Goal: Task Accomplishment & Management: Manage account settings

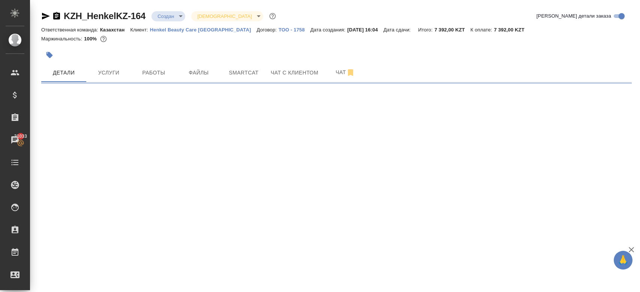
select select "RU"
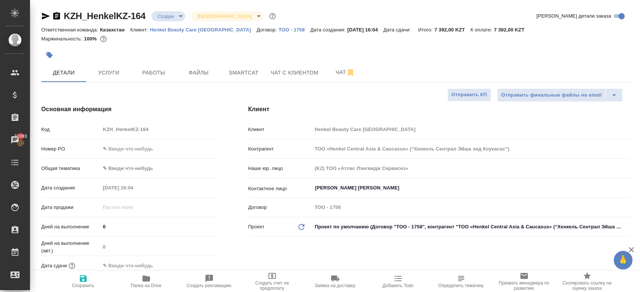
type textarea "x"
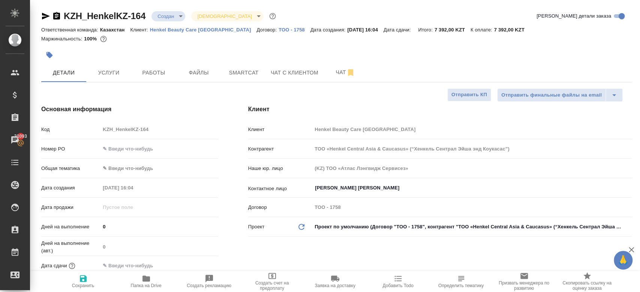
type textarea "x"
click at [113, 68] on span "Услуги" at bounding box center [109, 72] width 36 height 9
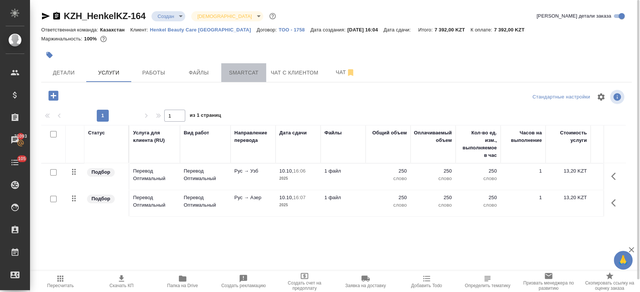
click at [246, 66] on button "Smartcat" at bounding box center [243, 72] width 45 height 19
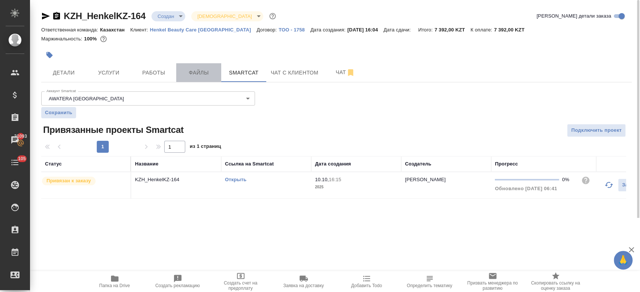
click at [193, 70] on span "Файлы" at bounding box center [199, 72] width 36 height 9
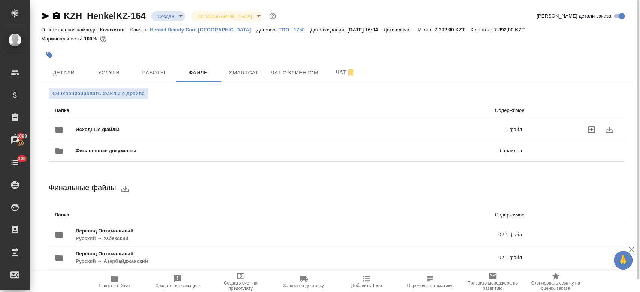
click at [149, 129] on span "Исходные файлы" at bounding box center [194, 129] width 237 height 7
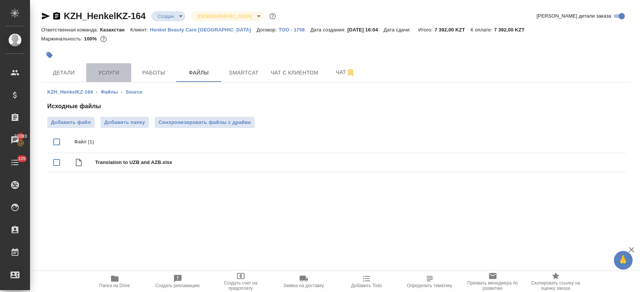
click at [120, 64] on button "Услуги" at bounding box center [108, 72] width 45 height 19
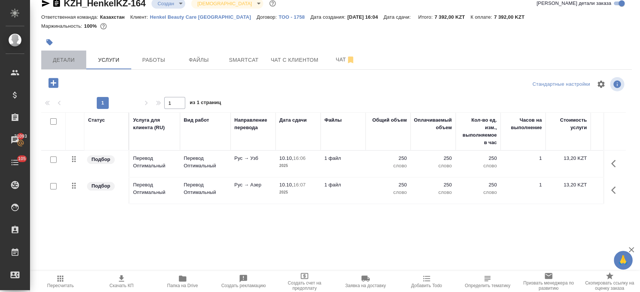
click at [67, 57] on span "Детали" at bounding box center [64, 59] width 36 height 9
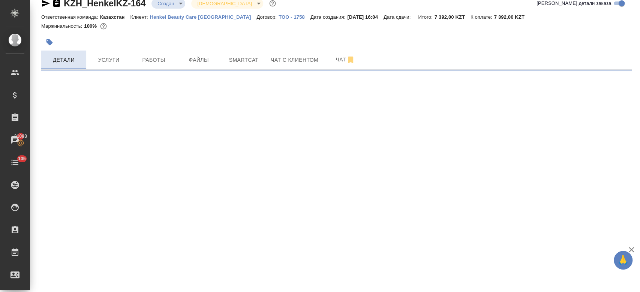
select select "RU"
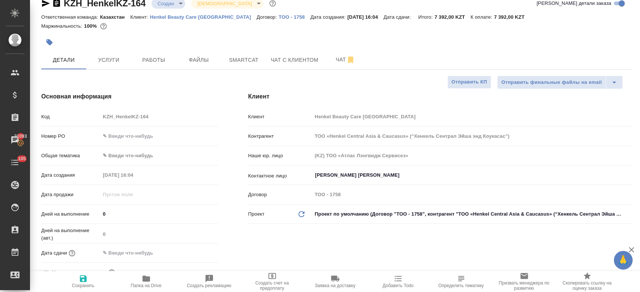
type textarea "x"
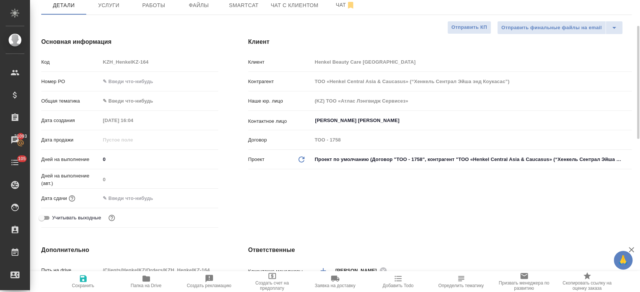
scroll to position [68, 0]
click at [134, 201] on input "text" at bounding box center [133, 197] width 66 height 11
click at [193, 198] on icon "button" at bounding box center [196, 197] width 9 height 9
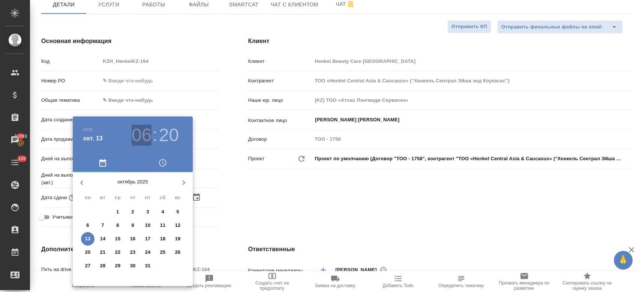
click at [144, 139] on h3 "06" at bounding box center [142, 135] width 20 height 21
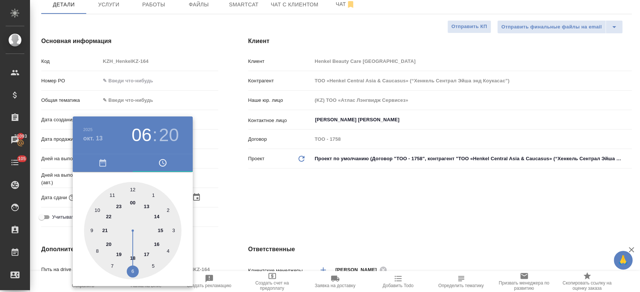
click at [142, 237] on div at bounding box center [132, 230] width 97 height 97
type input "[DATE] 16:20"
type textarea "x"
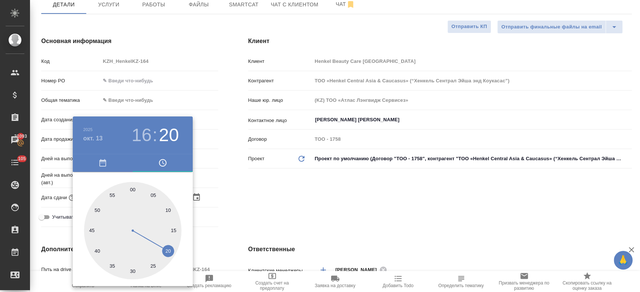
click at [131, 190] on div at bounding box center [132, 230] width 97 height 97
type input "[DATE] 16:00"
type textarea "x"
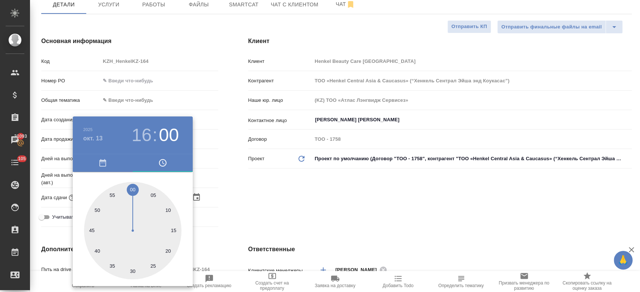
click at [258, 202] on div at bounding box center [320, 146] width 640 height 292
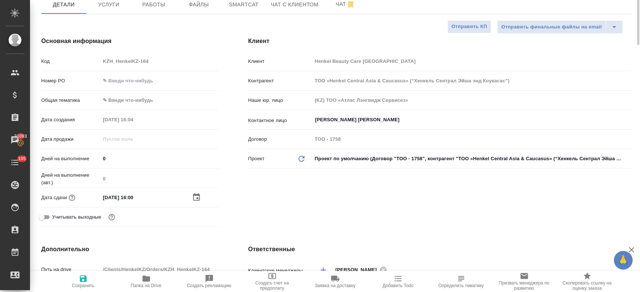
scroll to position [0, 0]
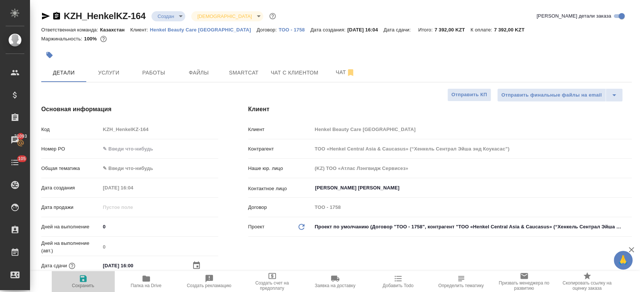
click at [81, 272] on button "Сохранить" at bounding box center [83, 281] width 63 height 21
type textarea "x"
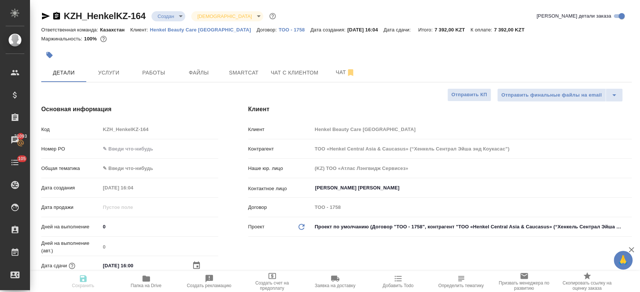
type textarea "x"
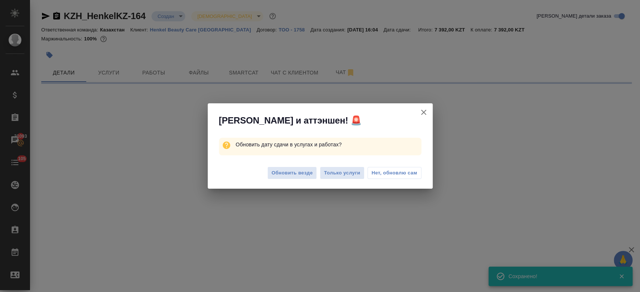
select select "RU"
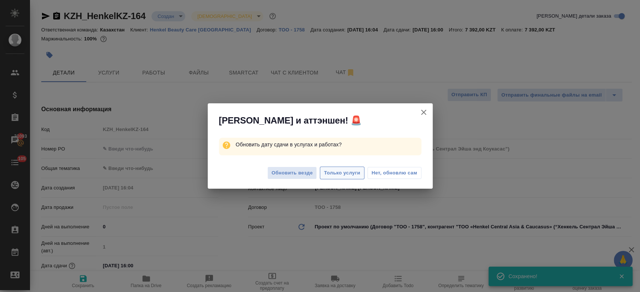
type textarea "x"
click at [350, 174] on span "Только услуги" at bounding box center [342, 173] width 36 height 9
type textarea "x"
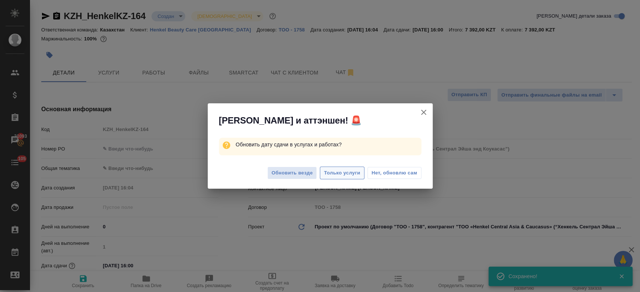
type textarea "x"
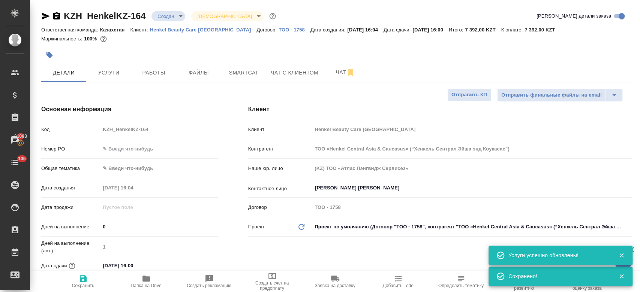
type textarea "x"
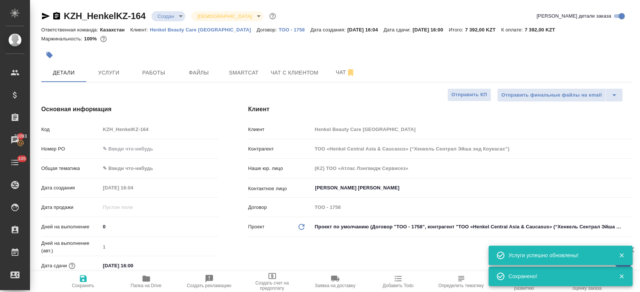
type textarea "x"
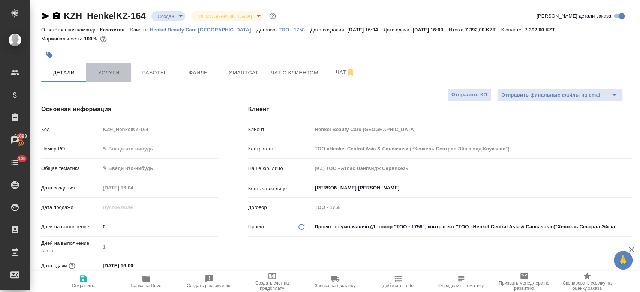
click at [113, 78] on button "Услуги" at bounding box center [108, 72] width 45 height 19
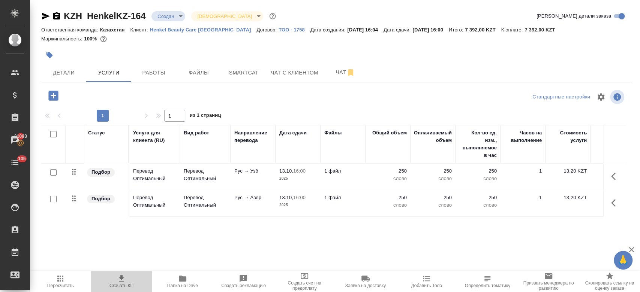
click at [124, 282] on icon "button" at bounding box center [121, 278] width 9 height 9
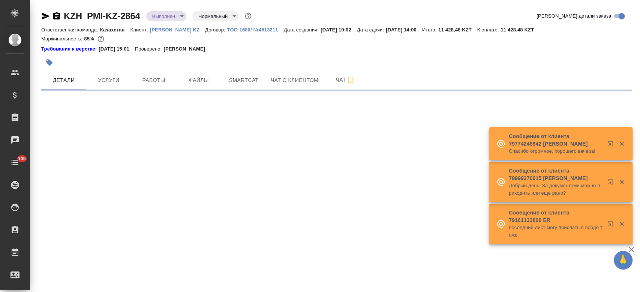
select select "RU"
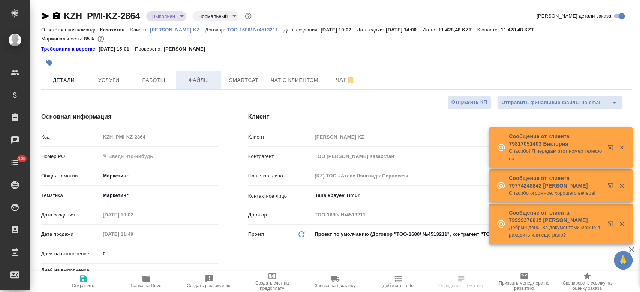
type textarea "x"
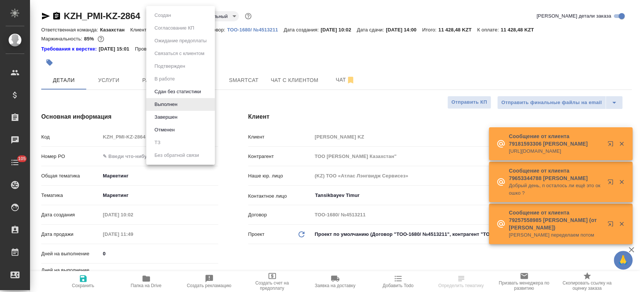
click at [182, 16] on body "🙏 .cls-1 fill:#fff; AWATERA Kosherbayeva Nazerke Клиенты Спецификации Заказы Ча…" at bounding box center [320, 146] width 640 height 292
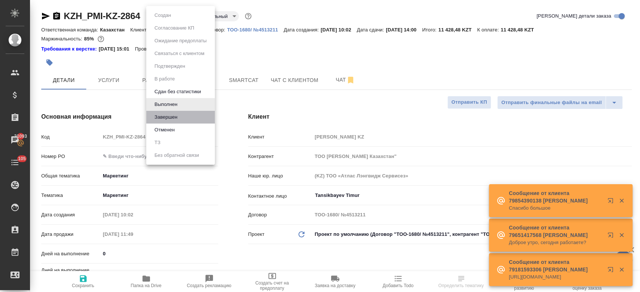
click at [181, 117] on li "Завершен" at bounding box center [180, 117] width 69 height 13
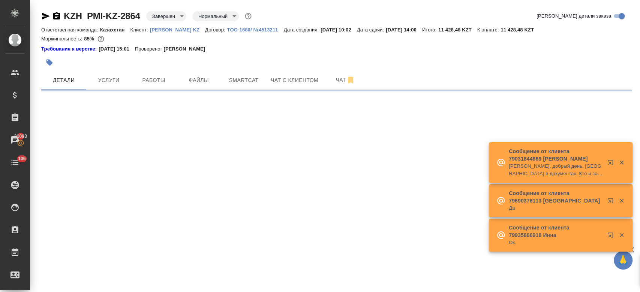
select select "RU"
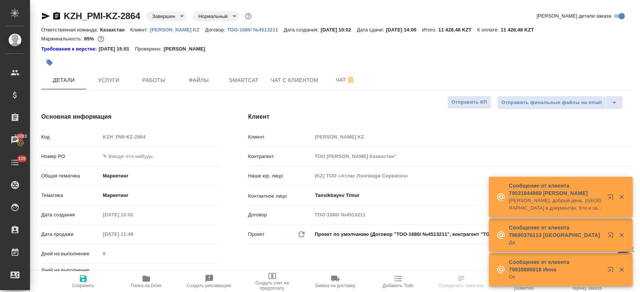
type textarea "x"
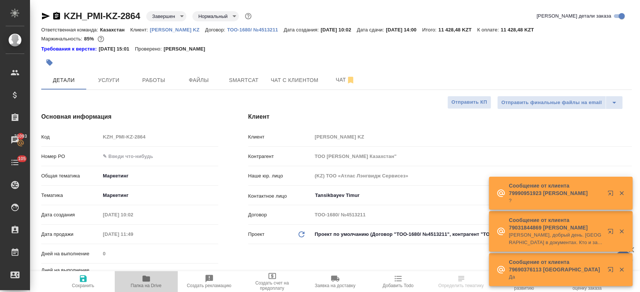
click at [149, 274] on button "Папка на Drive" at bounding box center [146, 281] width 63 height 21
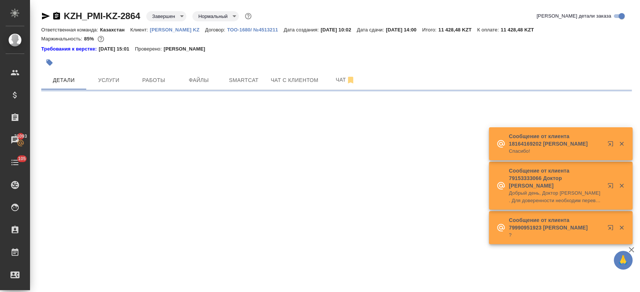
select select "RU"
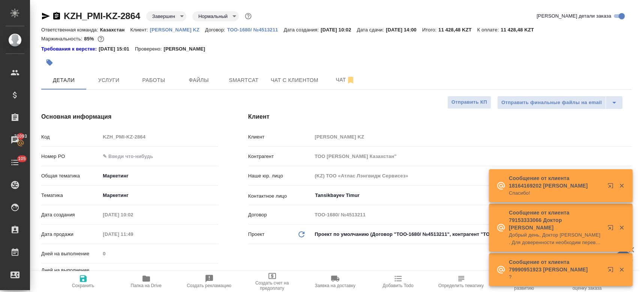
type textarea "x"
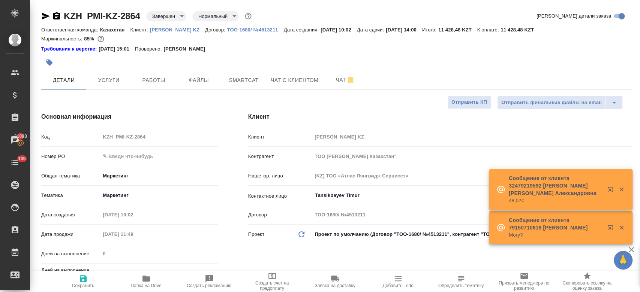
type textarea "x"
